Goal: Transaction & Acquisition: Purchase product/service

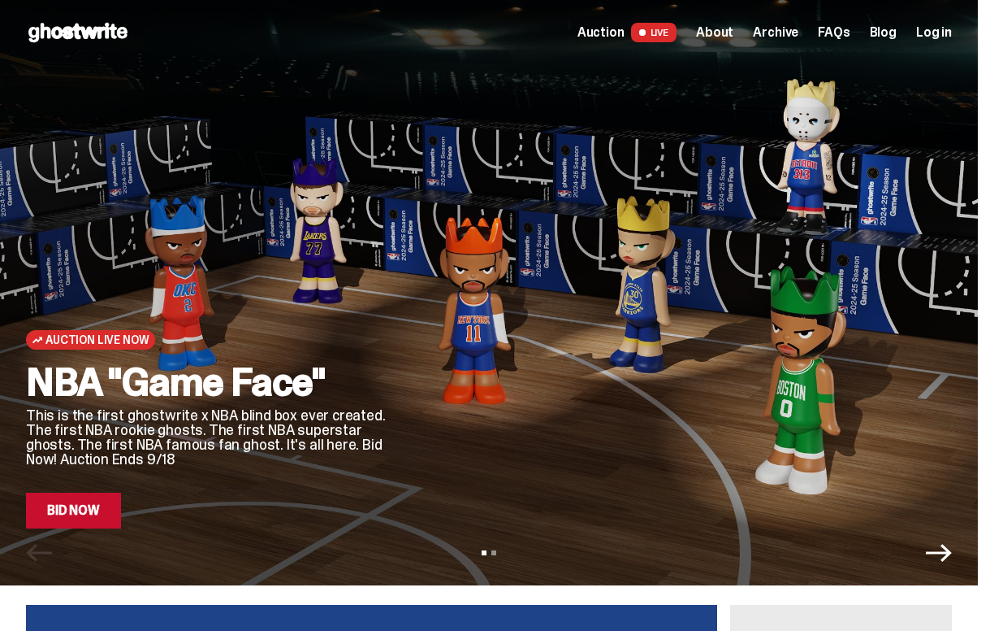
click at [90, 510] on link "Bid Now" at bounding box center [73, 510] width 95 height 36
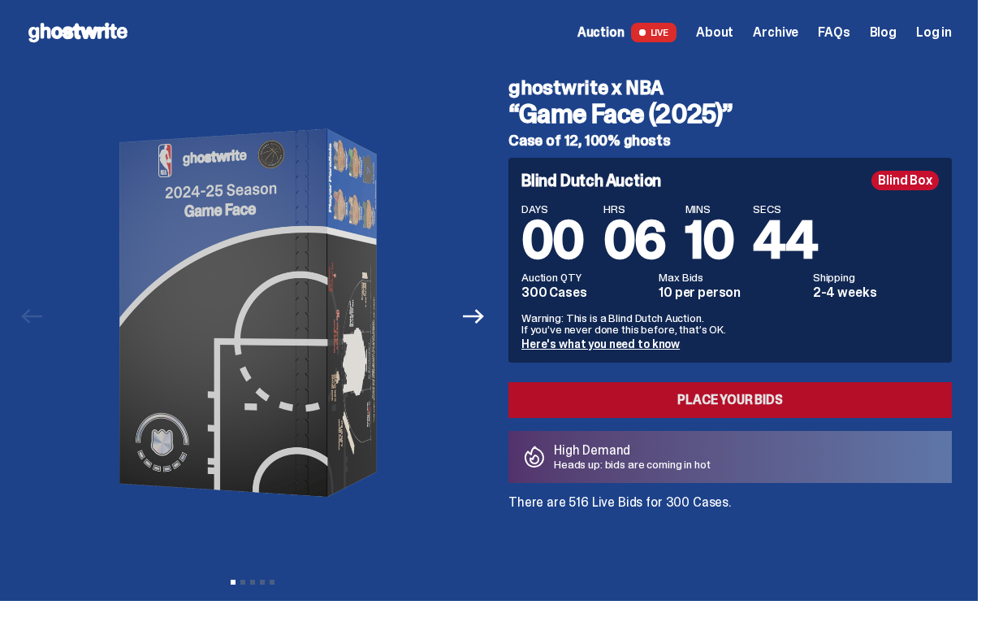
click at [723, 401] on link "Place your Bids" at bounding box center [731, 400] width 444 height 36
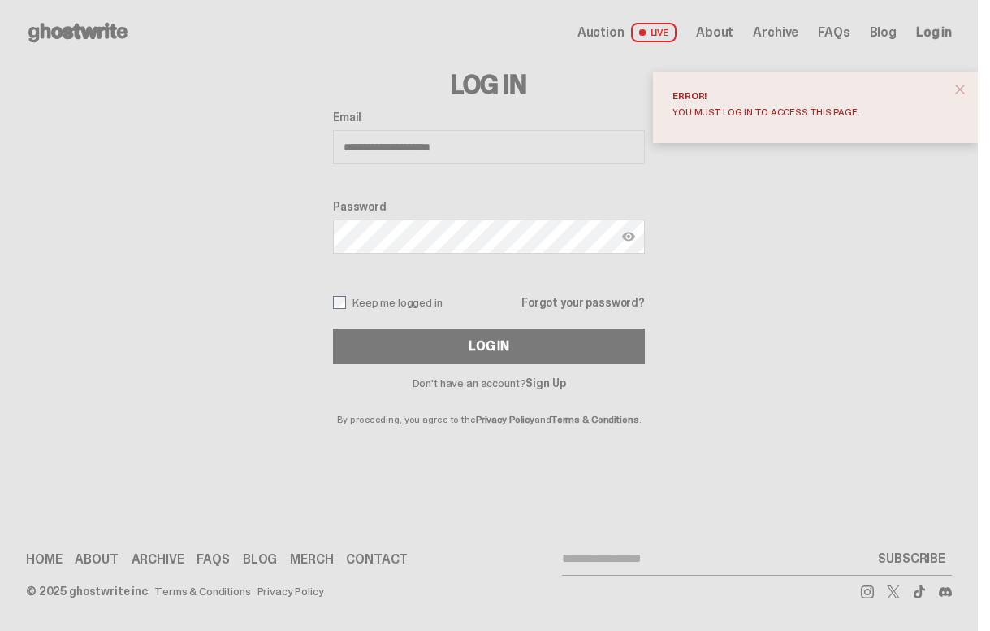
type input "**********"
click at [495, 346] on button "Log In" at bounding box center [489, 346] width 312 height 36
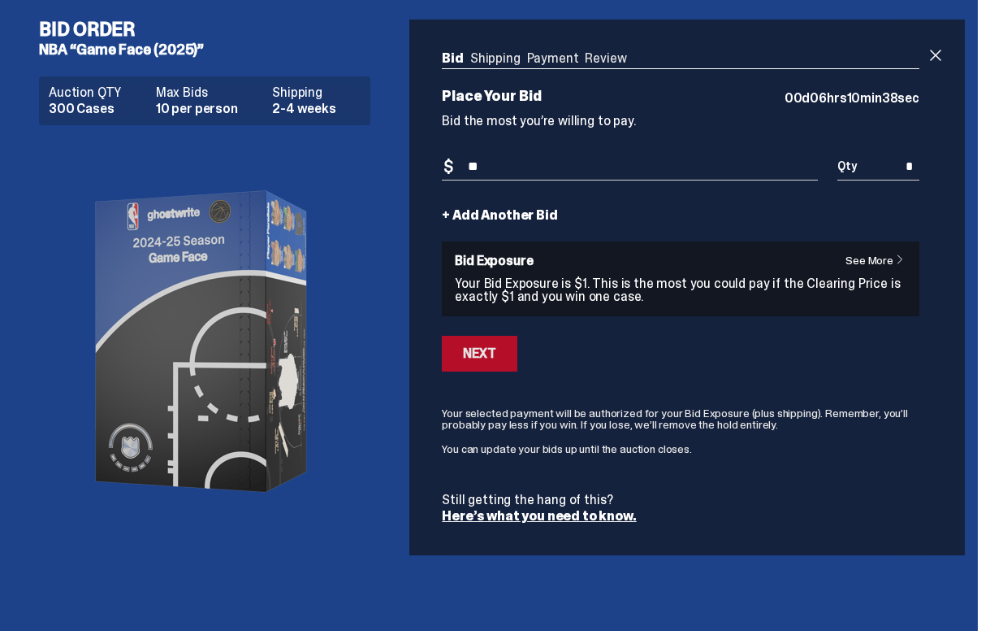
type input "***"
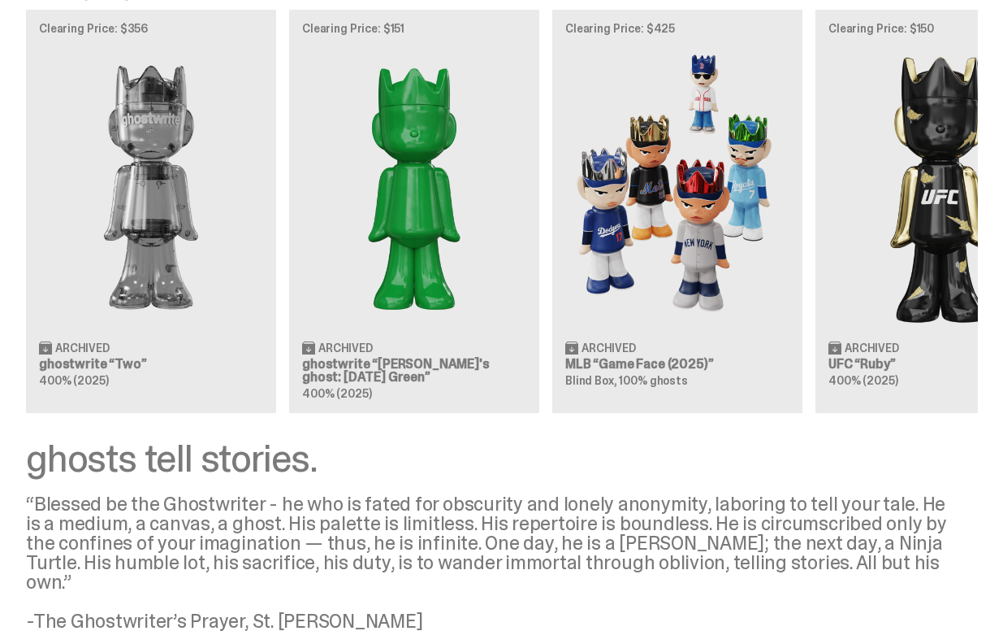
scroll to position [1926, 0]
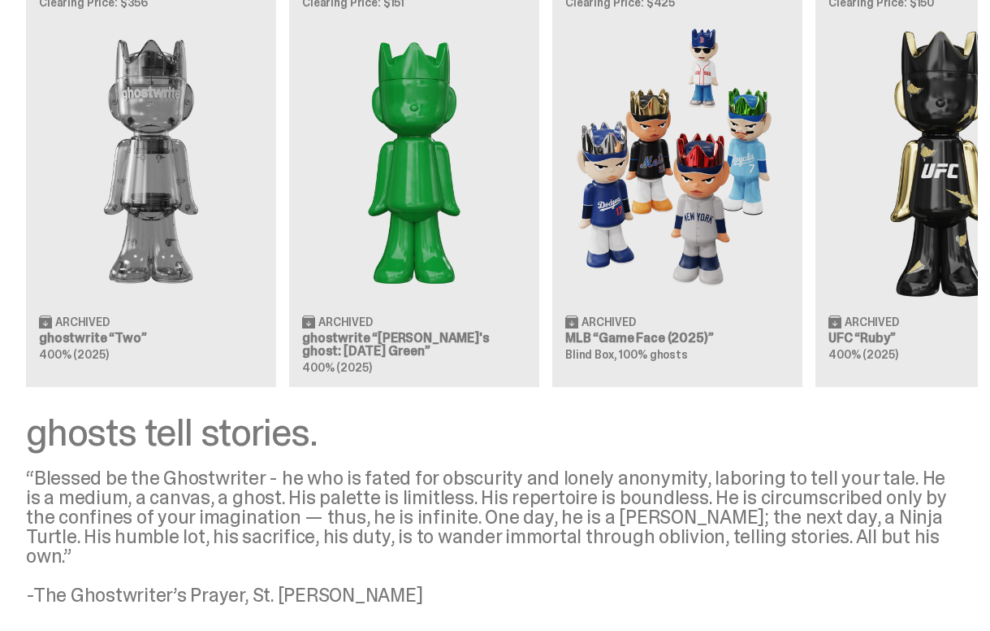
click at [714, 340] on div "Archived MLB “Game Face (2025)” Blind Box, 100% ghosts" at bounding box center [678, 343] width 224 height 59
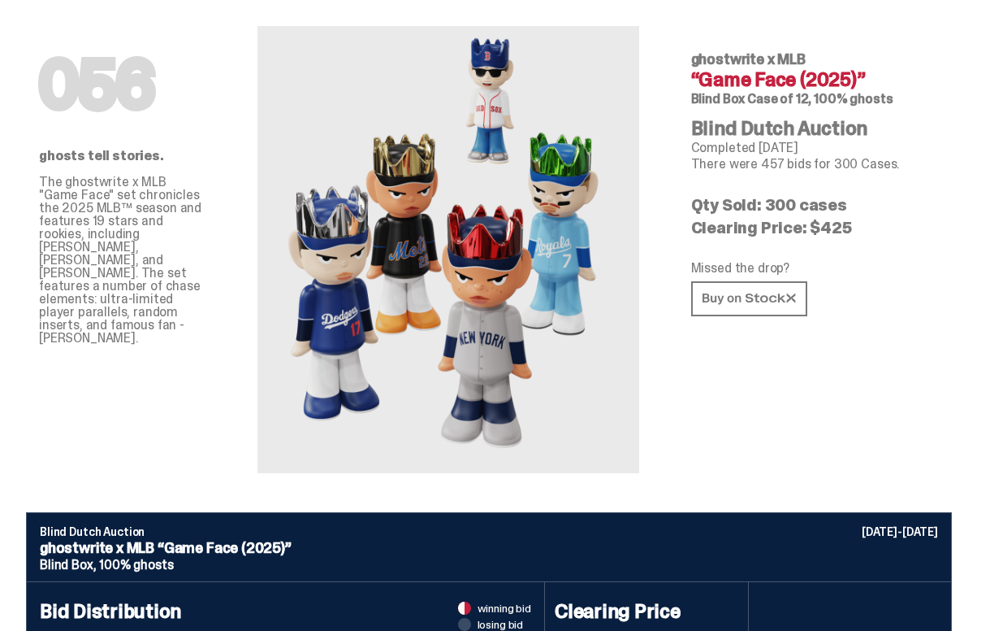
scroll to position [55, 0]
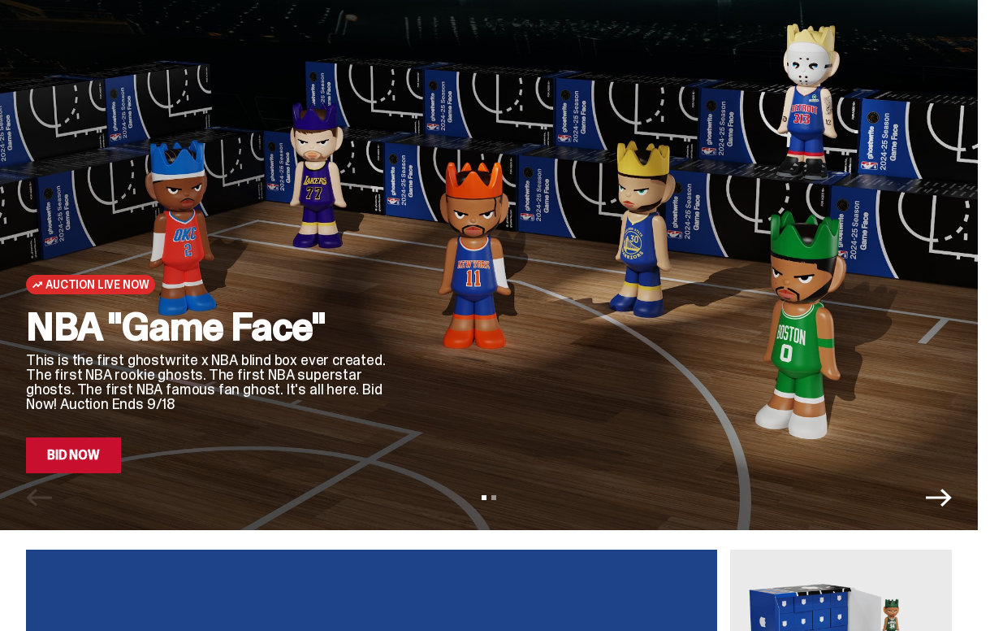
scroll to position [-24, 0]
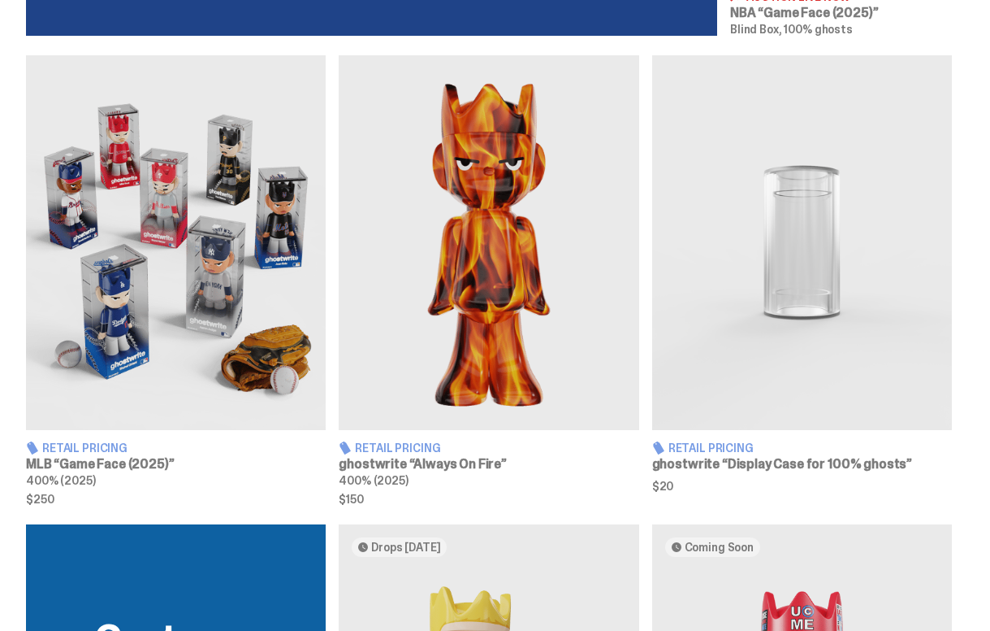
scroll to position [904, 0]
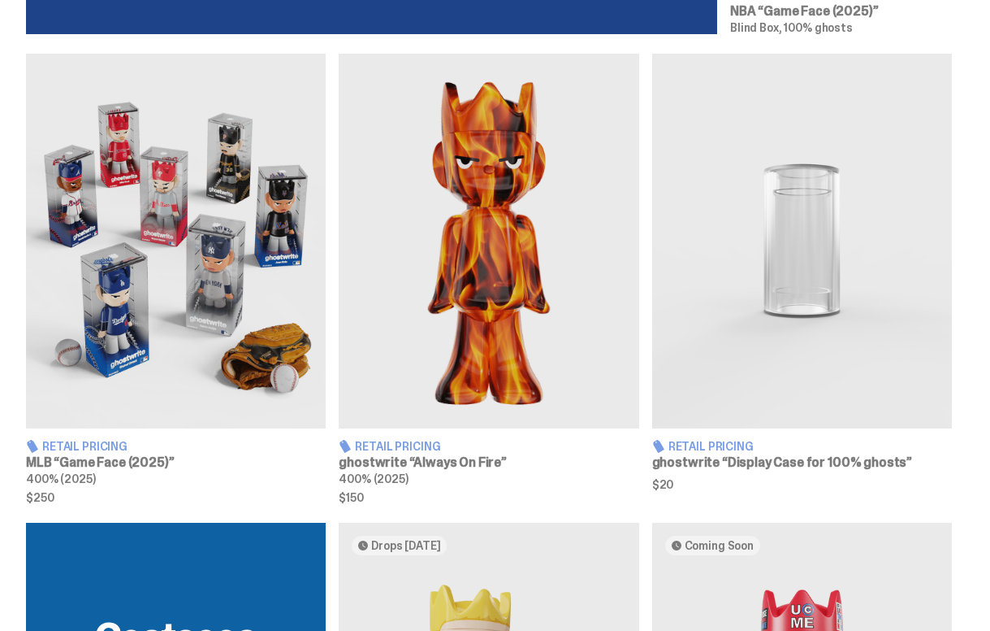
click at [523, 255] on img at bounding box center [489, 241] width 300 height 375
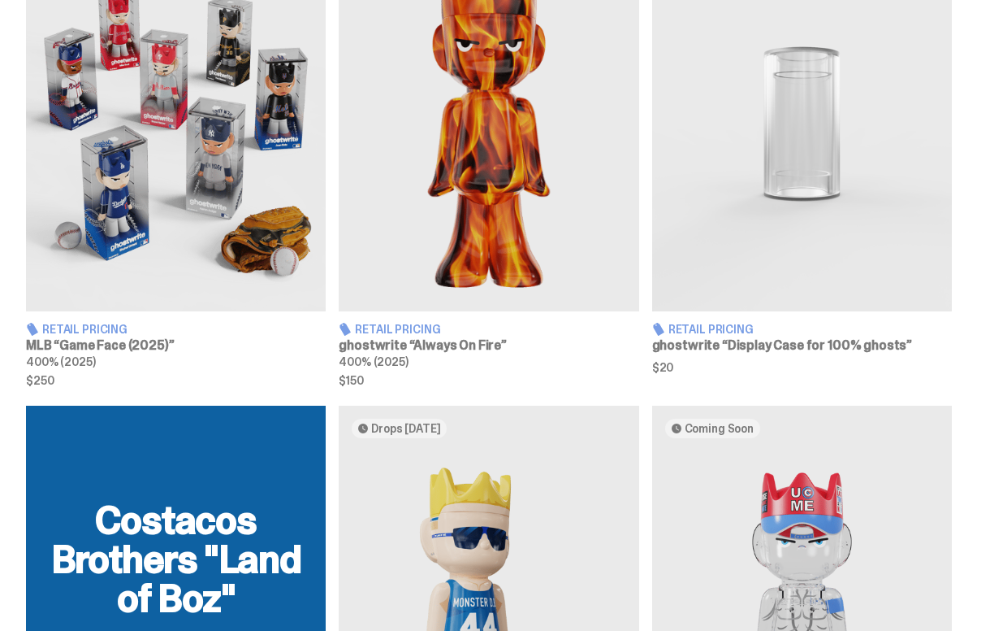
scroll to position [998, 0]
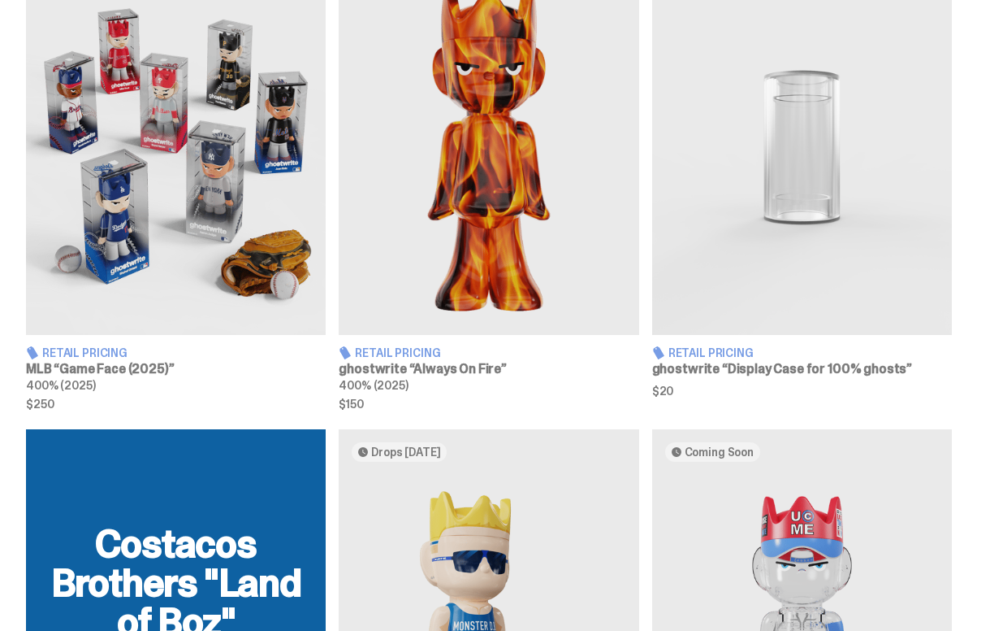
click at [209, 187] on img at bounding box center [176, 147] width 300 height 375
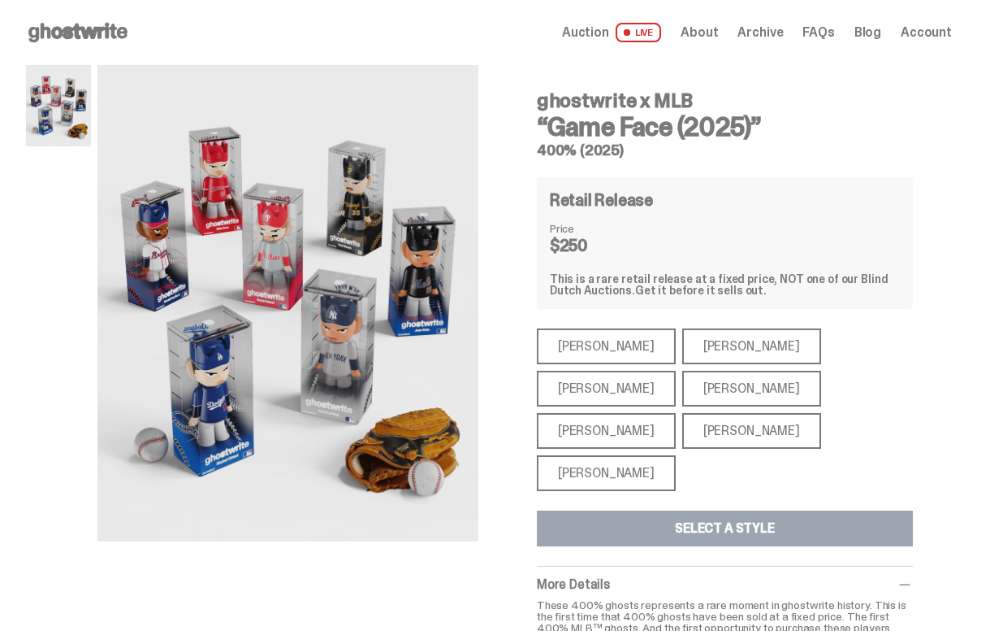
click at [606, 455] on div "[PERSON_NAME]" at bounding box center [606, 473] width 139 height 36
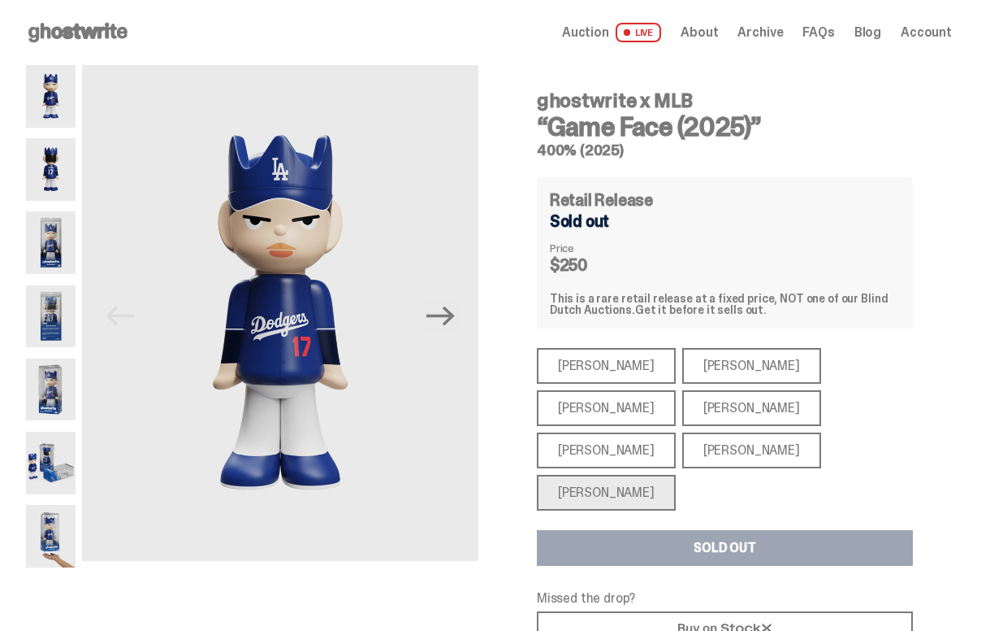
click at [683, 410] on div "[PERSON_NAME]" at bounding box center [752, 408] width 139 height 36
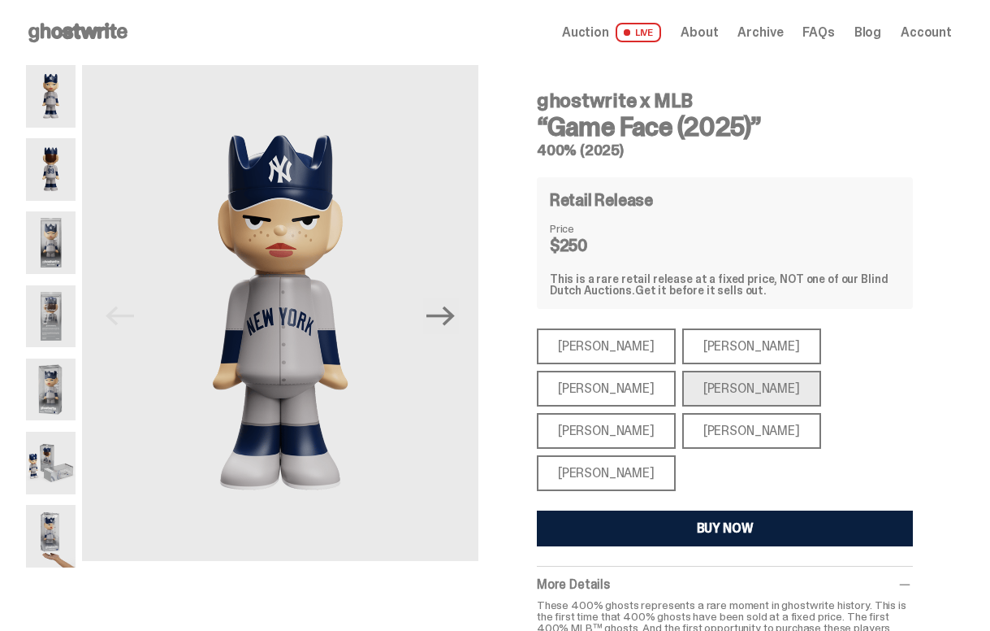
click at [611, 345] on div "[PERSON_NAME]" at bounding box center [606, 346] width 139 height 36
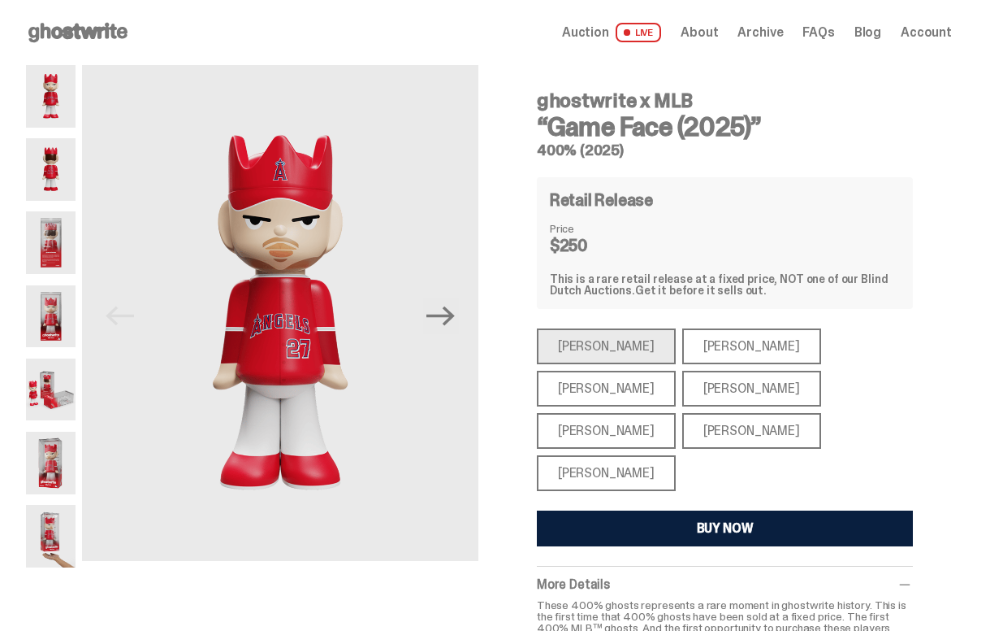
click at [716, 340] on div "[PERSON_NAME]" at bounding box center [752, 346] width 139 height 36
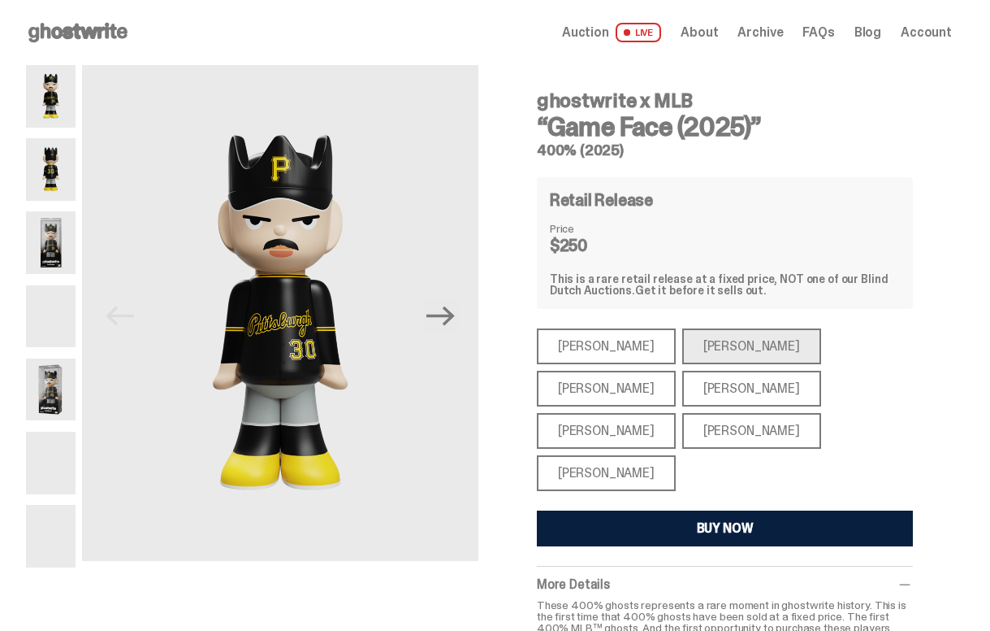
click at [676, 413] on div "[PERSON_NAME]" at bounding box center [606, 431] width 139 height 36
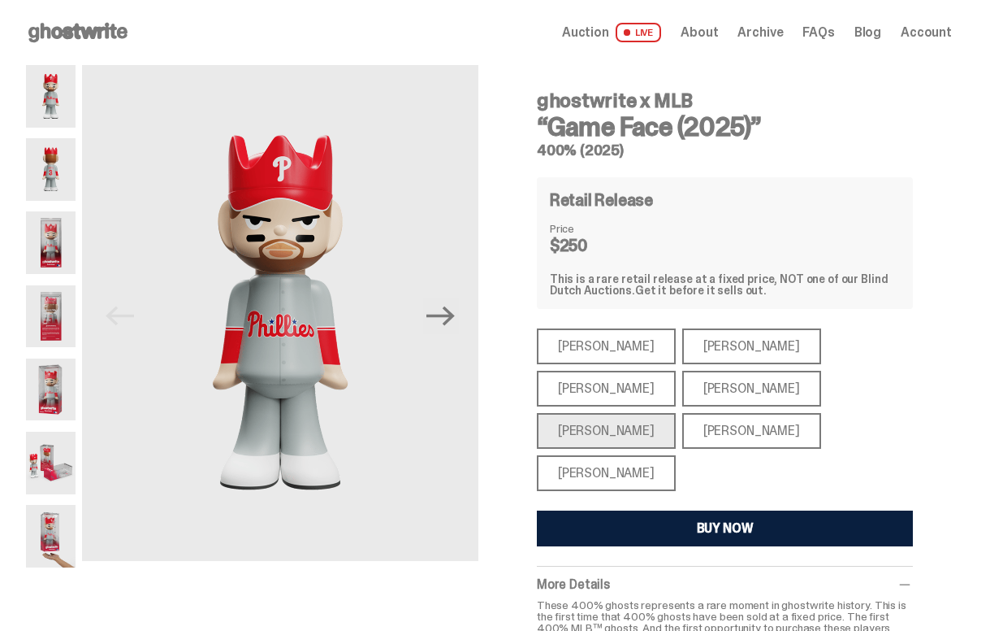
click at [821, 413] on div "[PERSON_NAME]" at bounding box center [752, 431] width 139 height 36
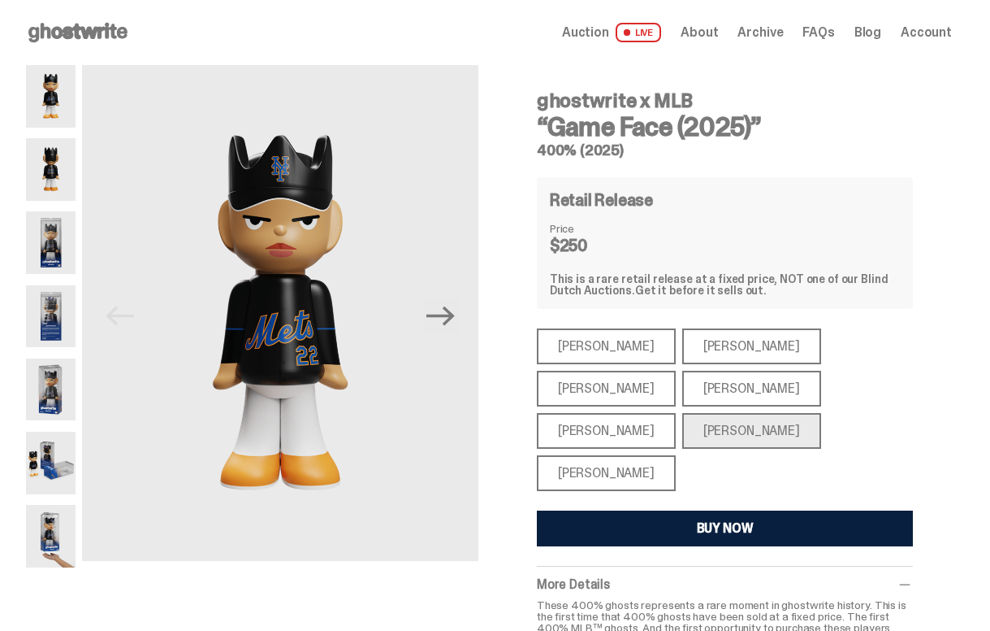
click at [676, 371] on div "[PERSON_NAME]" at bounding box center [606, 389] width 139 height 36
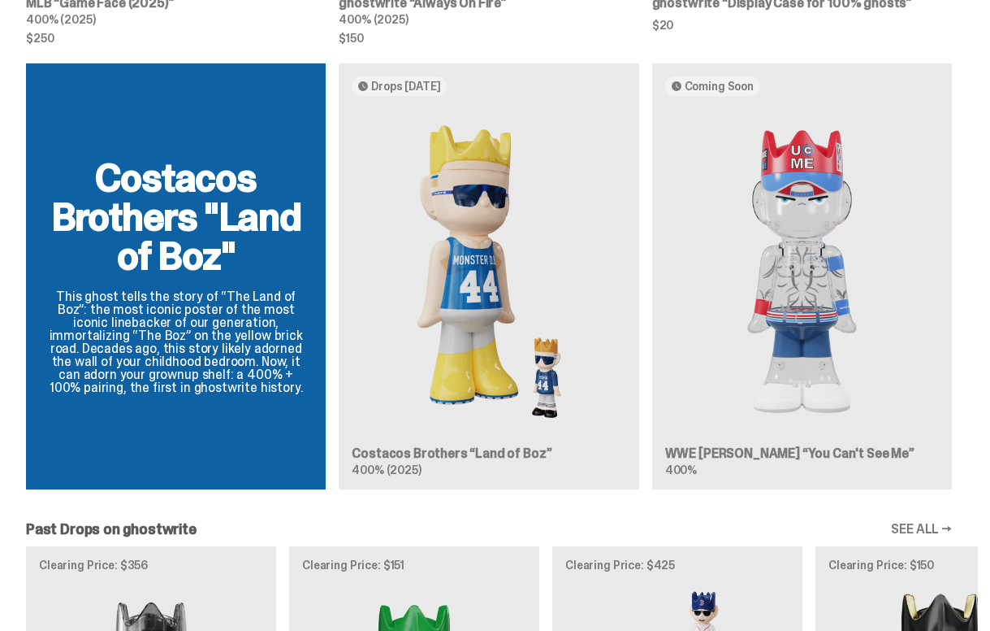
scroll to position [1449, 0]
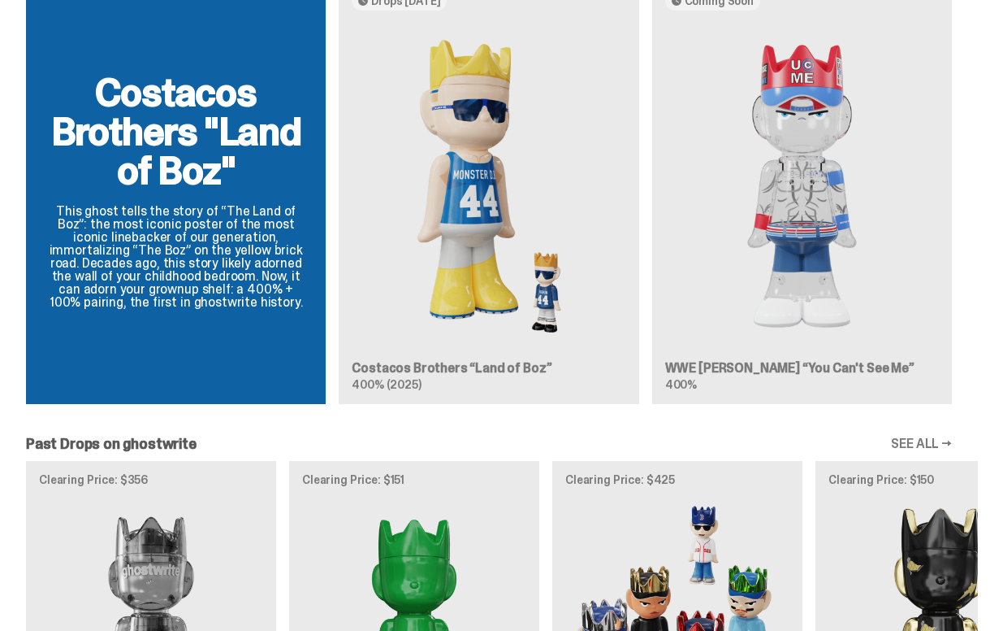
click at [550, 265] on img at bounding box center [489, 186] width 274 height 325
click at [459, 319] on img at bounding box center [489, 186] width 274 height 325
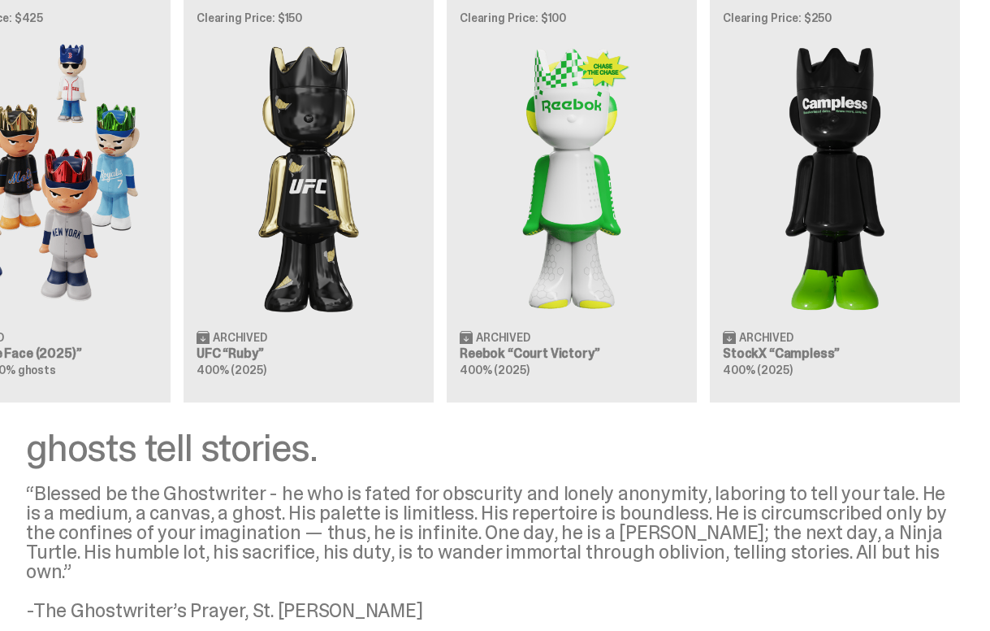
scroll to position [0, 630]
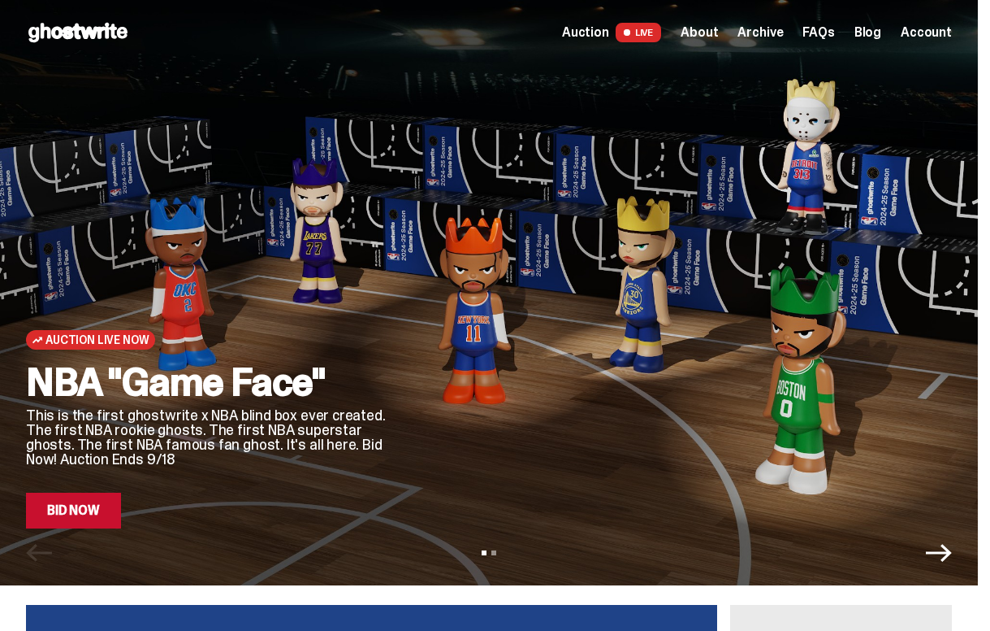
click at [660, 32] on span "LIVE" at bounding box center [639, 33] width 46 height 20
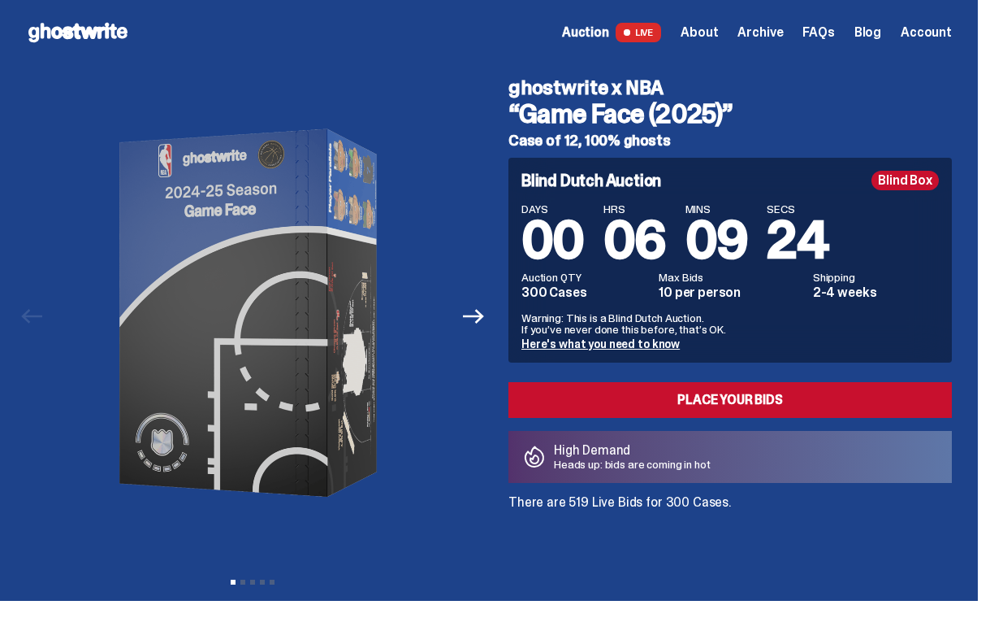
click at [629, 401] on link "Place your Bids" at bounding box center [731, 400] width 444 height 36
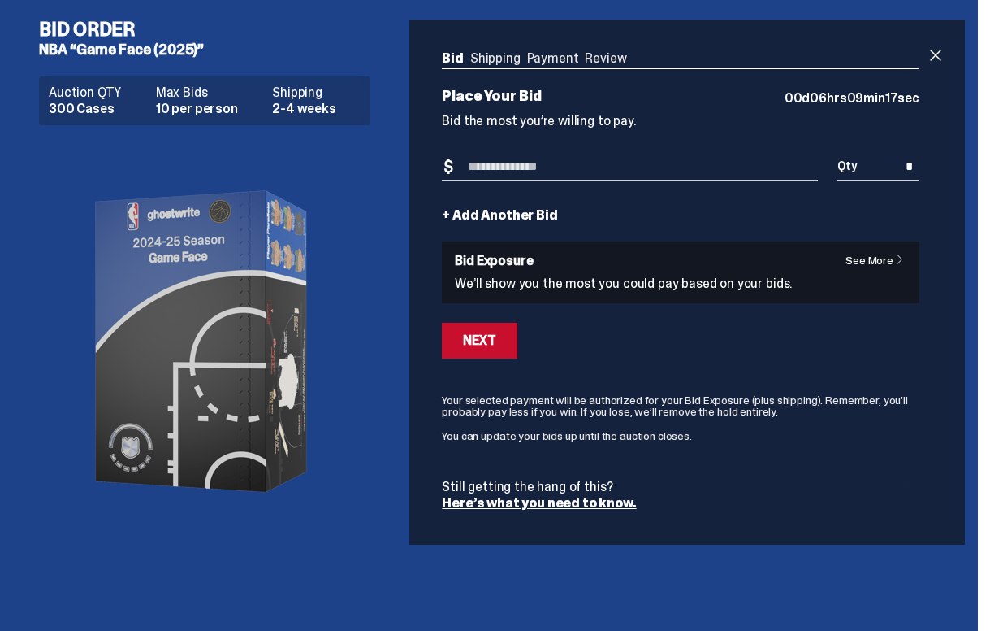
click at [898, 261] on link "See More" at bounding box center [879, 259] width 67 height 11
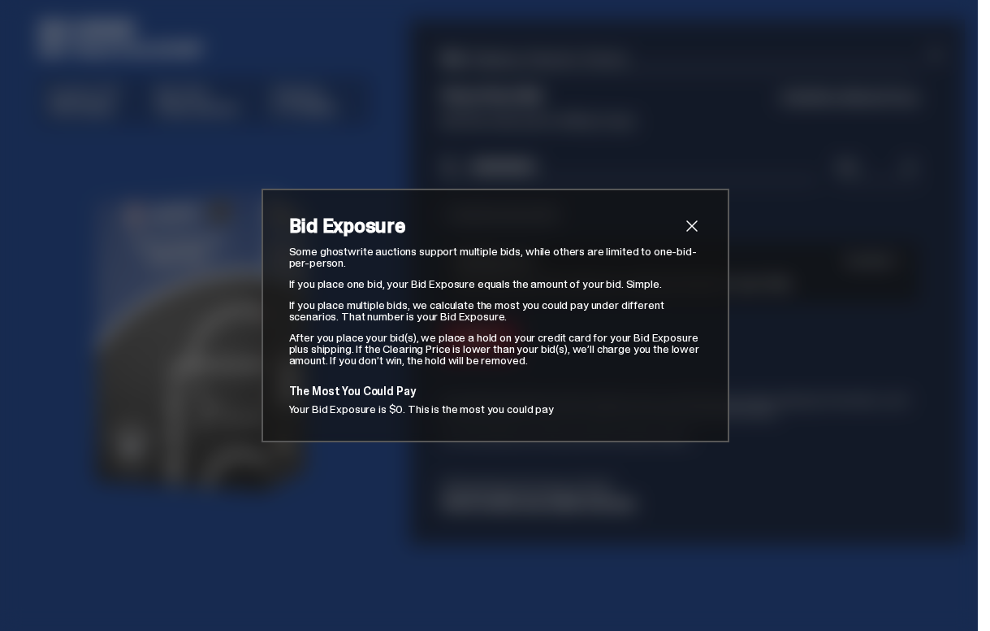
click at [701, 215] on div "Bid Exposure Some ghostwrite auctions support multiple bids, while others are l…" at bounding box center [496, 316] width 468 height 254
click at [690, 226] on span "close" at bounding box center [693, 226] width 20 height 20
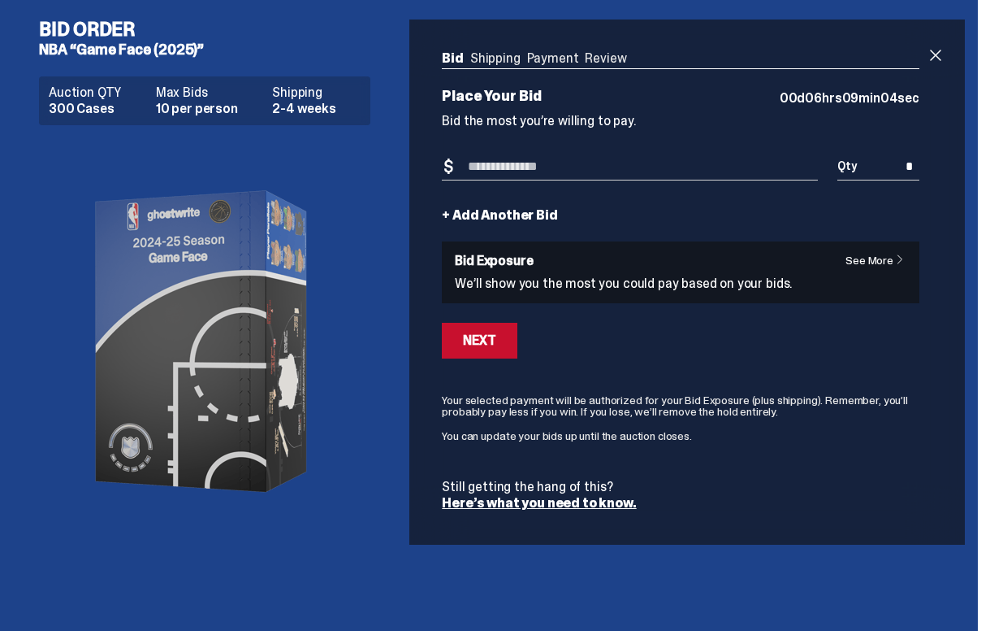
click at [586, 169] on input "Bid Amount" at bounding box center [630, 167] width 376 height 27
